Goal: Task Accomplishment & Management: Manage account settings

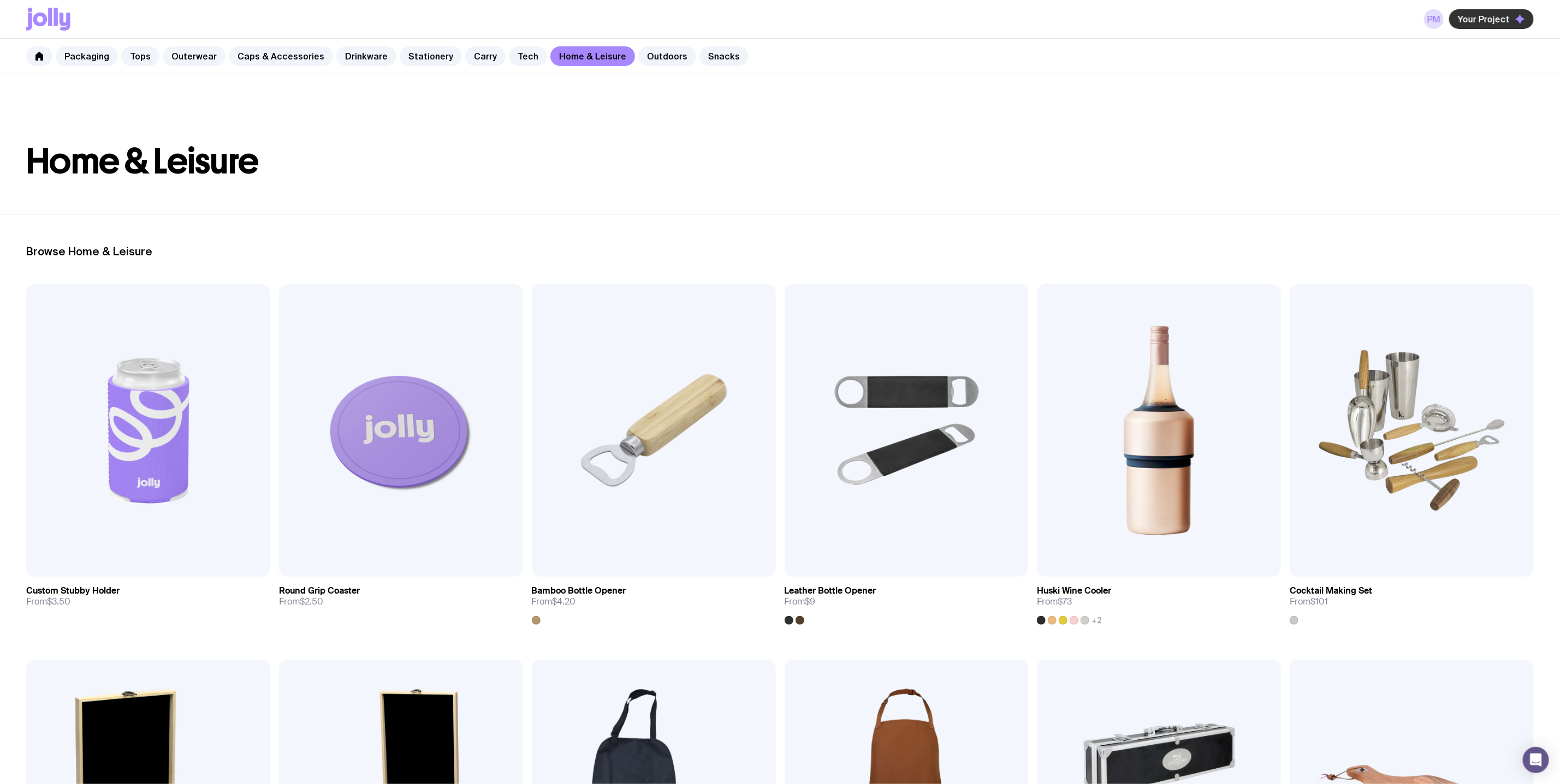
click at [1472, 13] on button "Your Project" at bounding box center [1492, 19] width 85 height 20
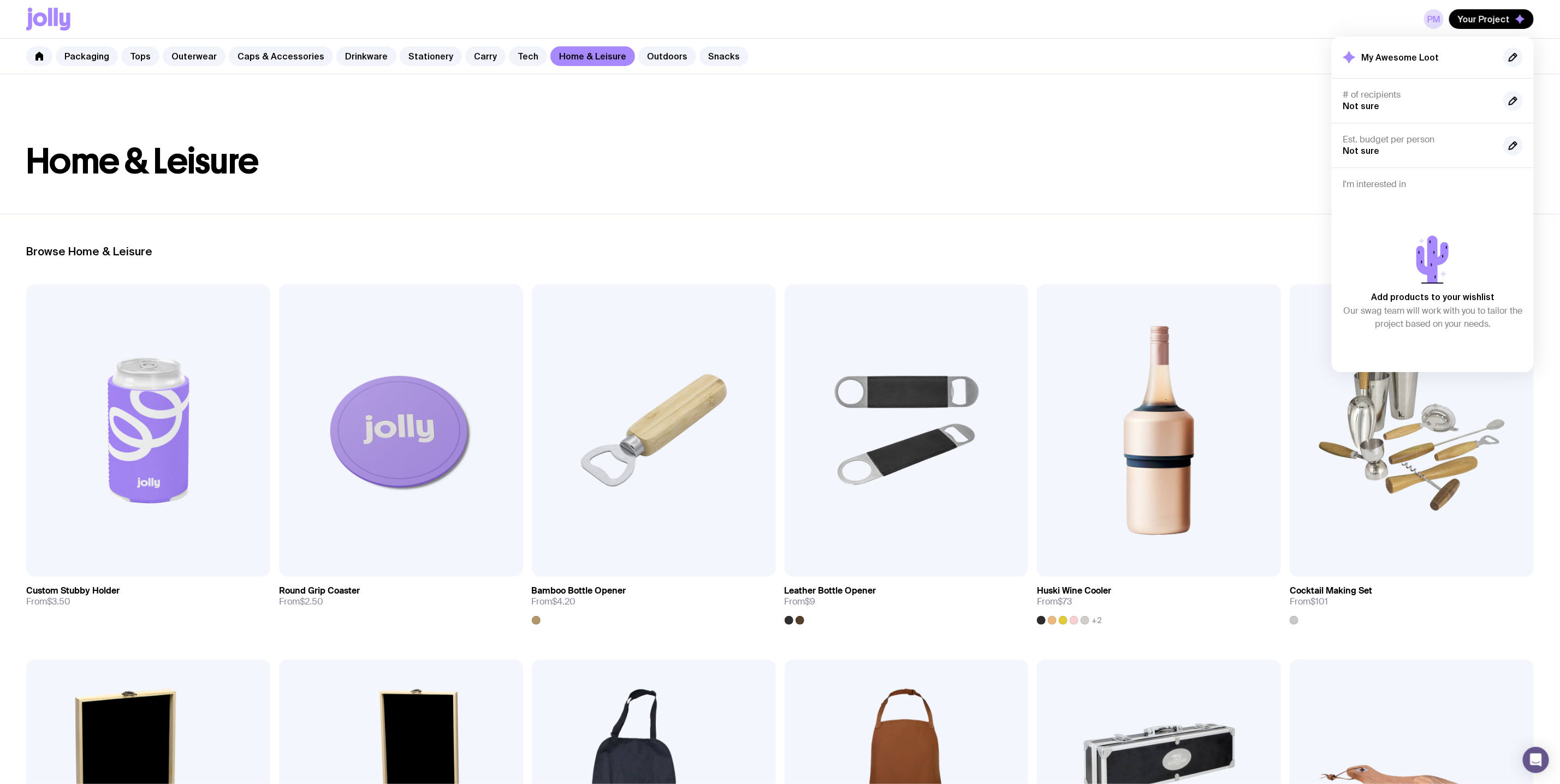
click at [1398, 61] on h2 "My Awesome Loot" at bounding box center [1400, 57] width 78 height 11
drag, startPoint x: 1445, startPoint y: 53, endPoint x: 1492, endPoint y: 52, distance: 47.0
click at [1446, 53] on div "My Awesome Loot" at bounding box center [1432, 56] width 180 height 20
click at [1383, 168] on div "Est. budget per person Not sure" at bounding box center [1432, 270] width 202 height 205
drag, startPoint x: 1422, startPoint y: 49, endPoint x: 1367, endPoint y: 61, distance: 56.3
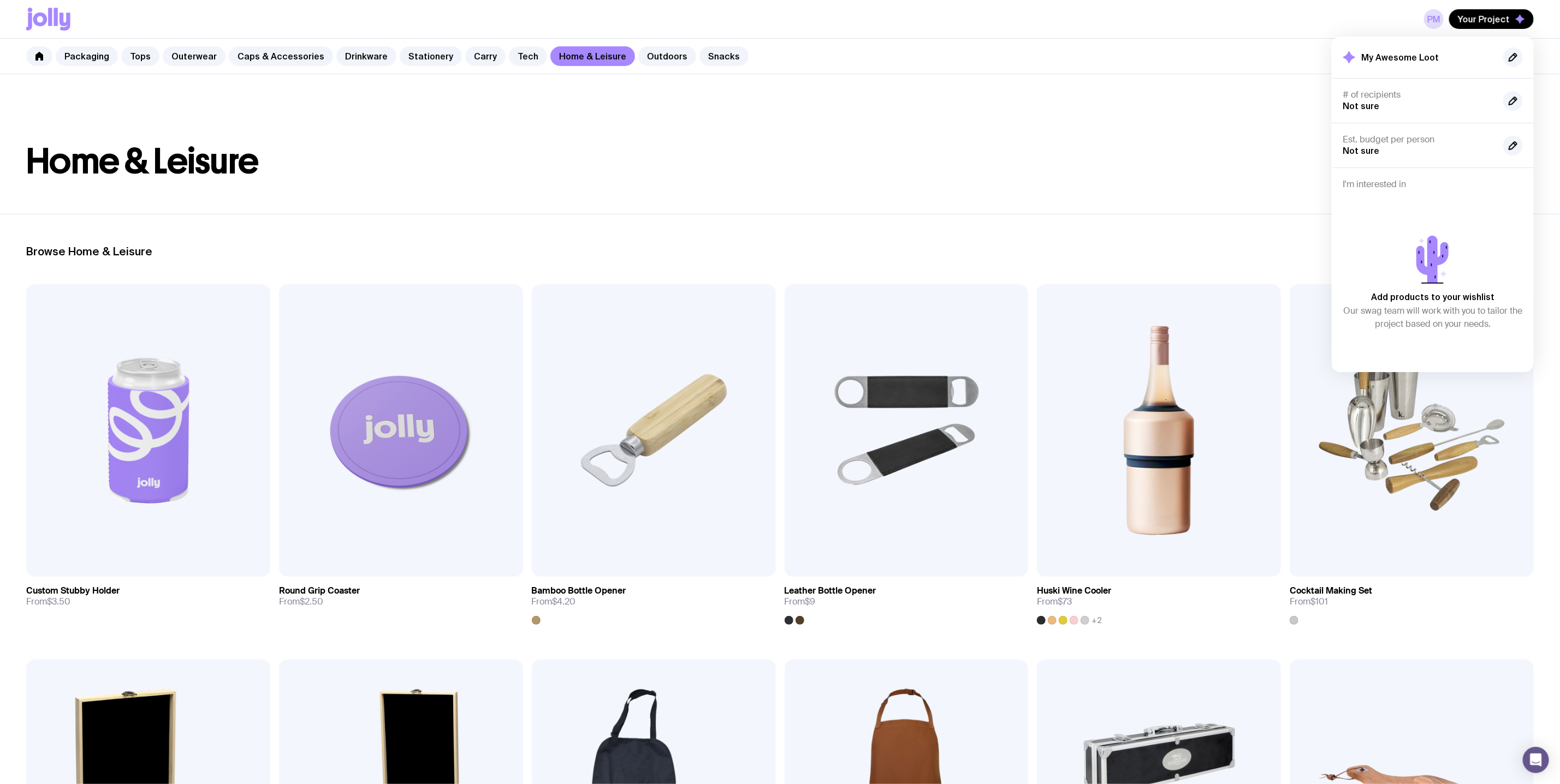
click at [1420, 49] on div "My Awesome Loot" at bounding box center [1432, 56] width 180 height 20
click at [1358, 58] on div "My Awesome Loot" at bounding box center [1390, 56] width 96 height 13
click at [1451, 27] on div "PM Your Project My Awesome Loot # of recipients Not sure Est. budget per person…" at bounding box center [1479, 19] width 110 height 20
click at [1442, 22] on link "PM" at bounding box center [1433, 19] width 20 height 20
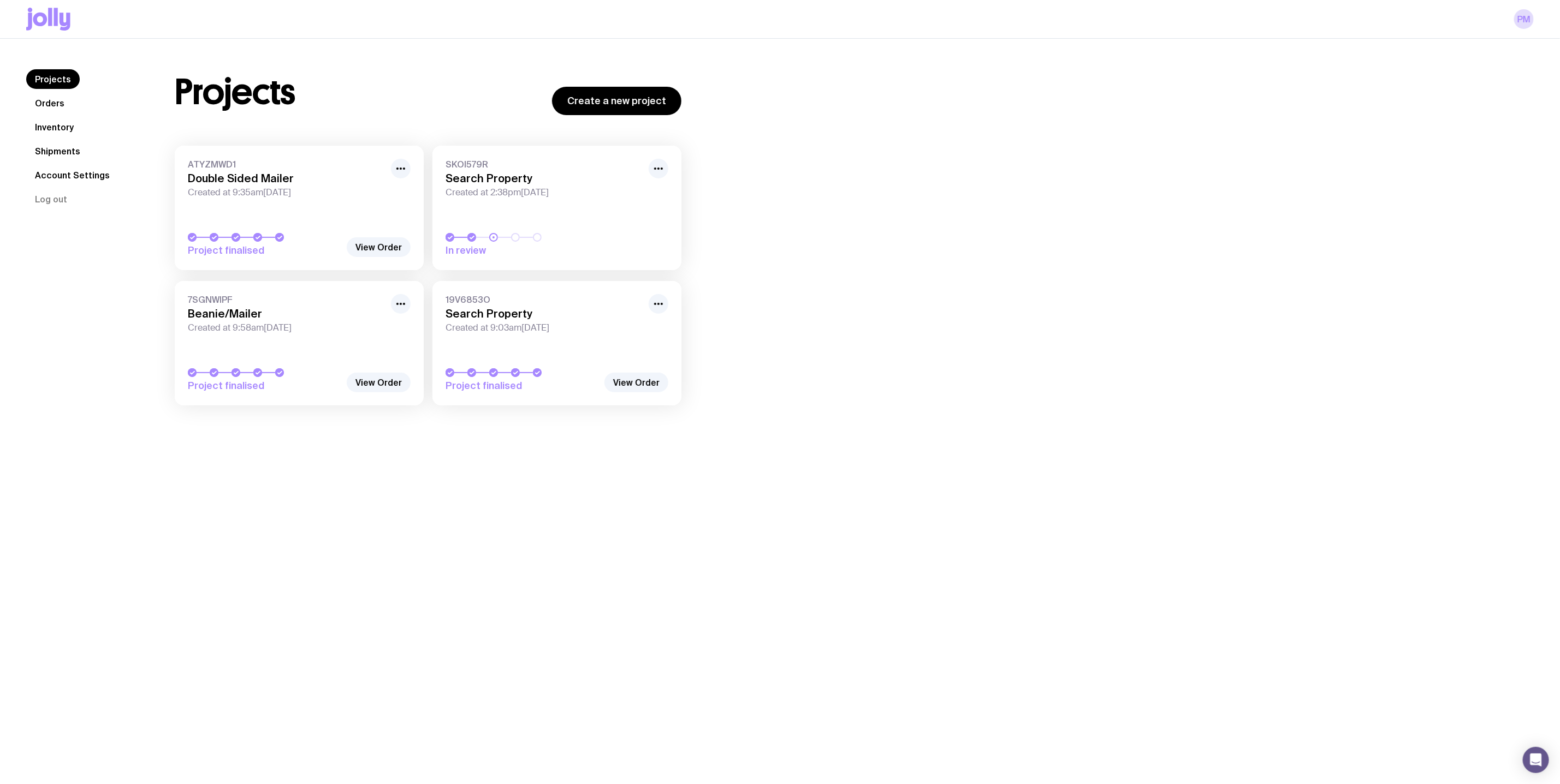
drag, startPoint x: 299, startPoint y: 211, endPoint x: 291, endPoint y: 187, distance: 25.3
click at [299, 211] on link "ATYZMWD1 Double Sided Mailer Created at 9:35am[DATE] Project finalised" at bounding box center [299, 207] width 249 height 124
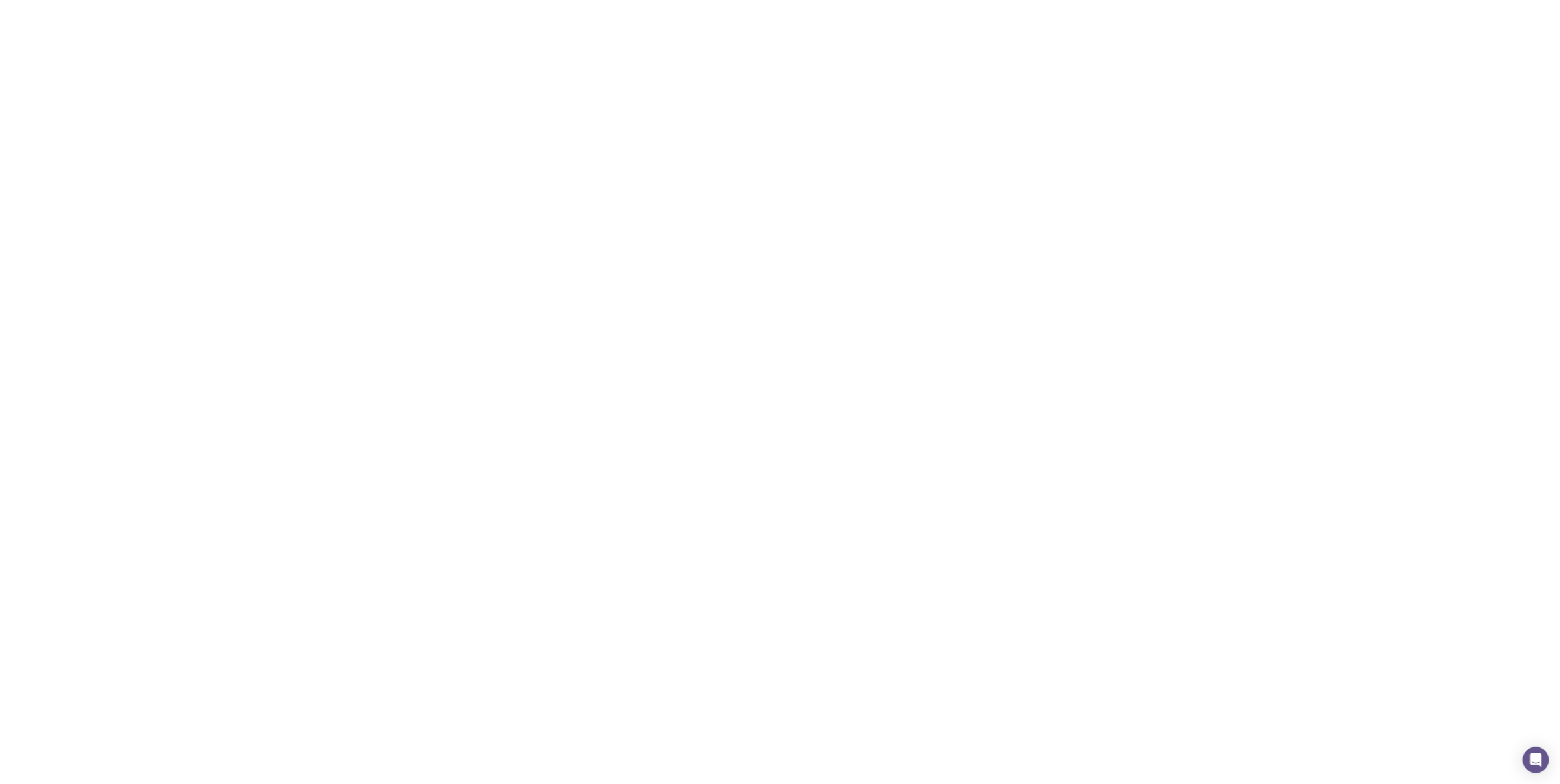
click at [291, 181] on h3 "Double Sided Mailer" at bounding box center [286, 178] width 197 height 13
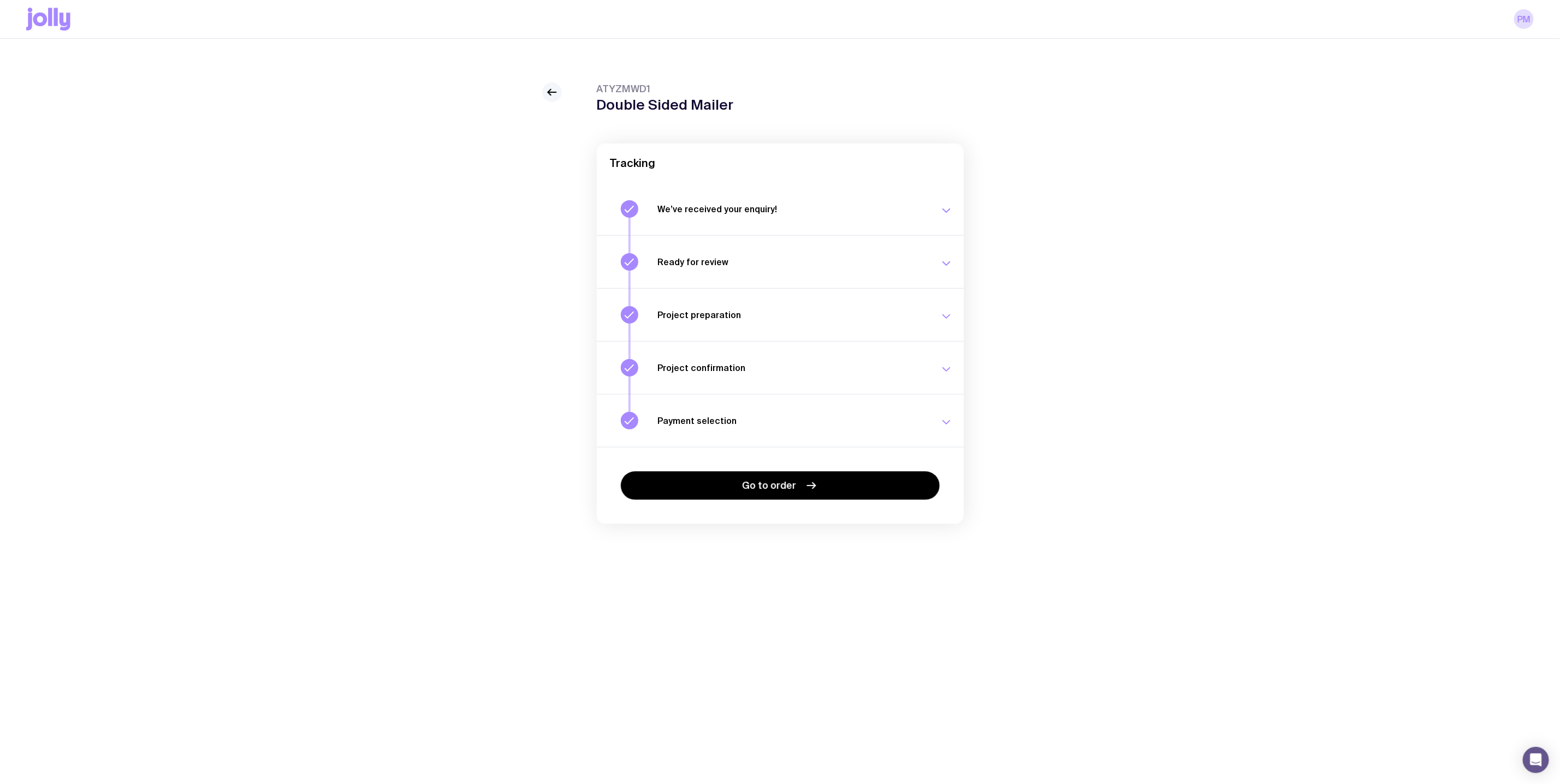
click at [550, 95] on icon at bounding box center [551, 92] width 13 height 13
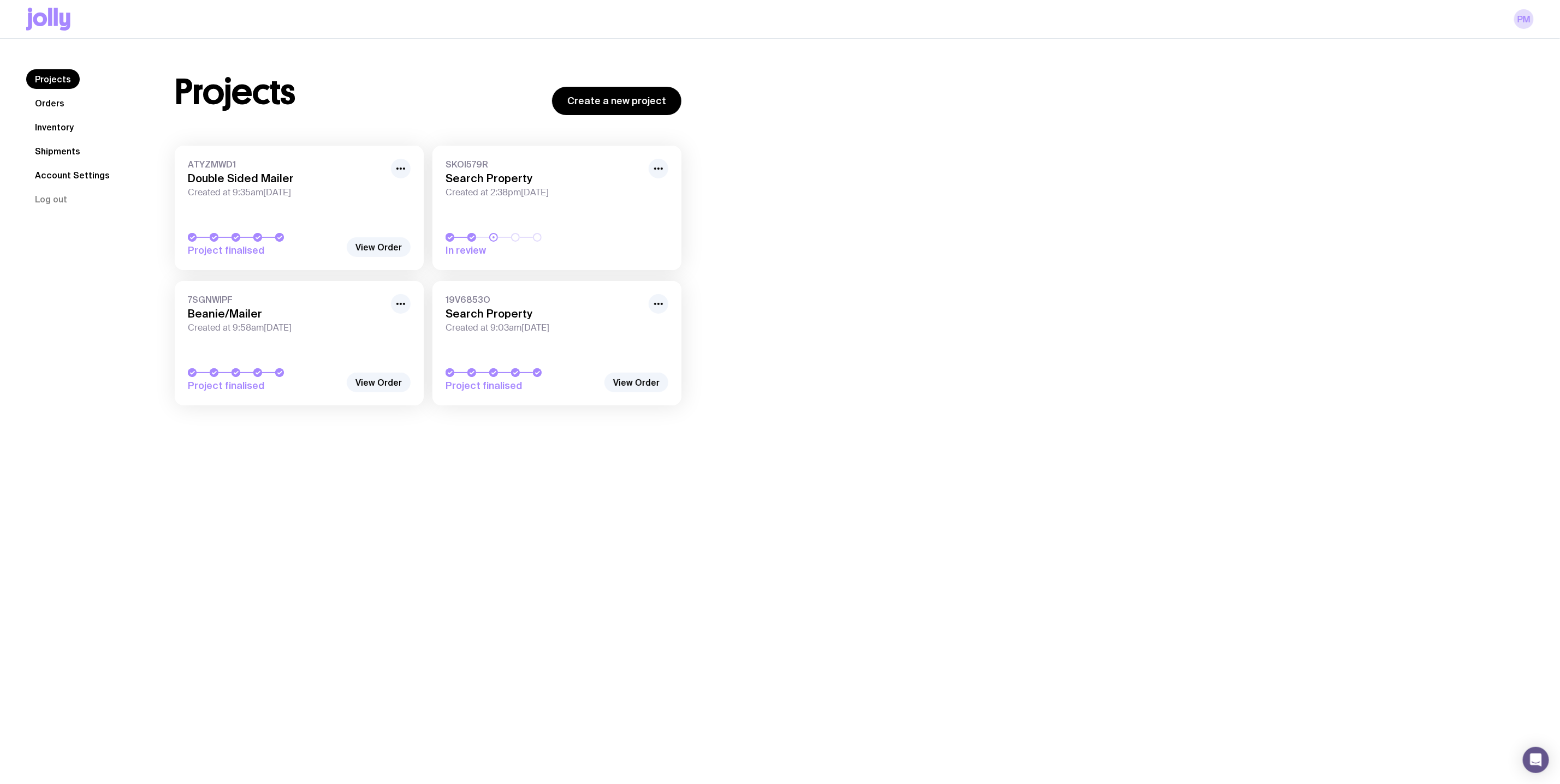
click at [278, 192] on span "Created at 9:35am[DATE]" at bounding box center [286, 193] width 197 height 11
